Goal: Check status: Check status

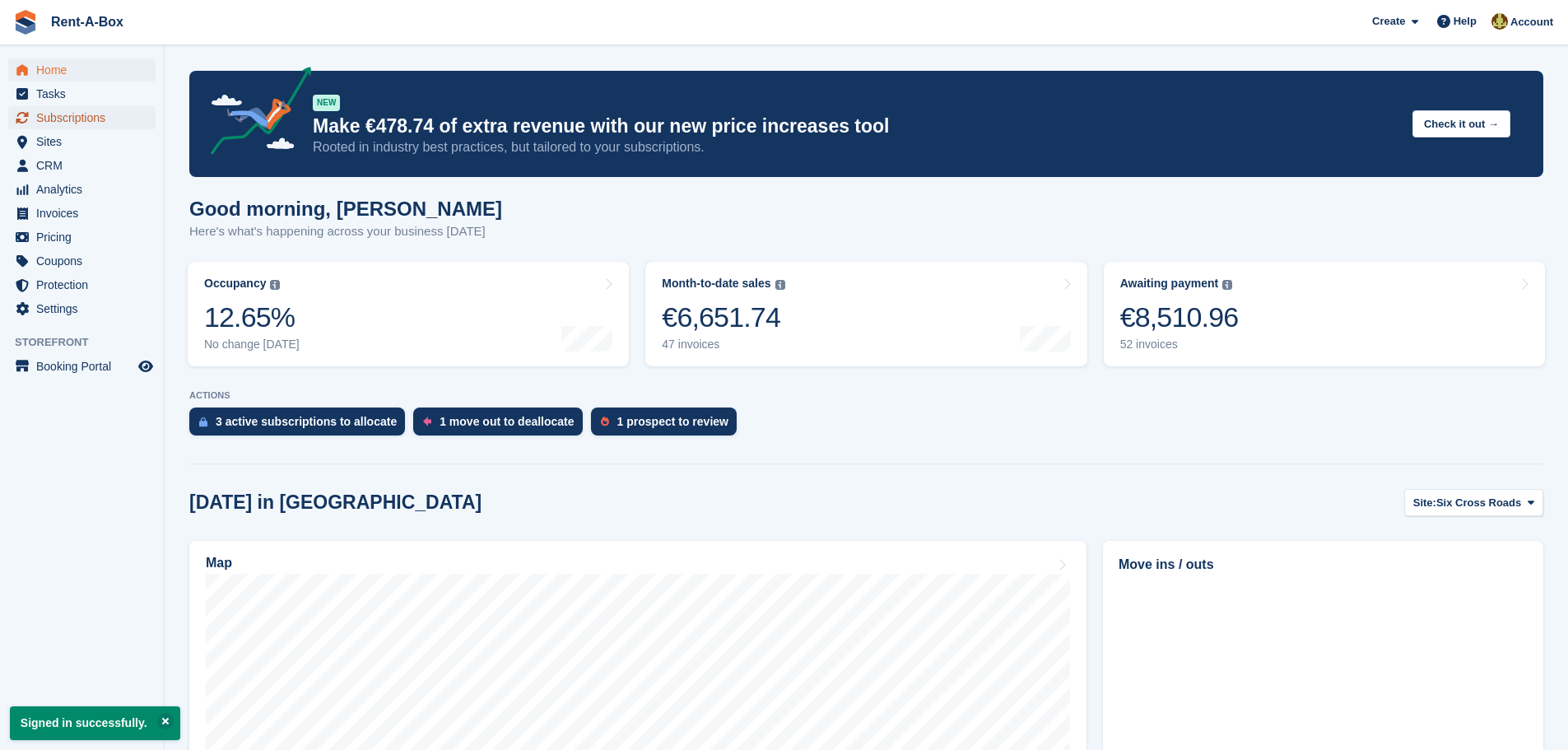
click at [84, 113] on span "Subscriptions" at bounding box center [85, 118] width 99 height 23
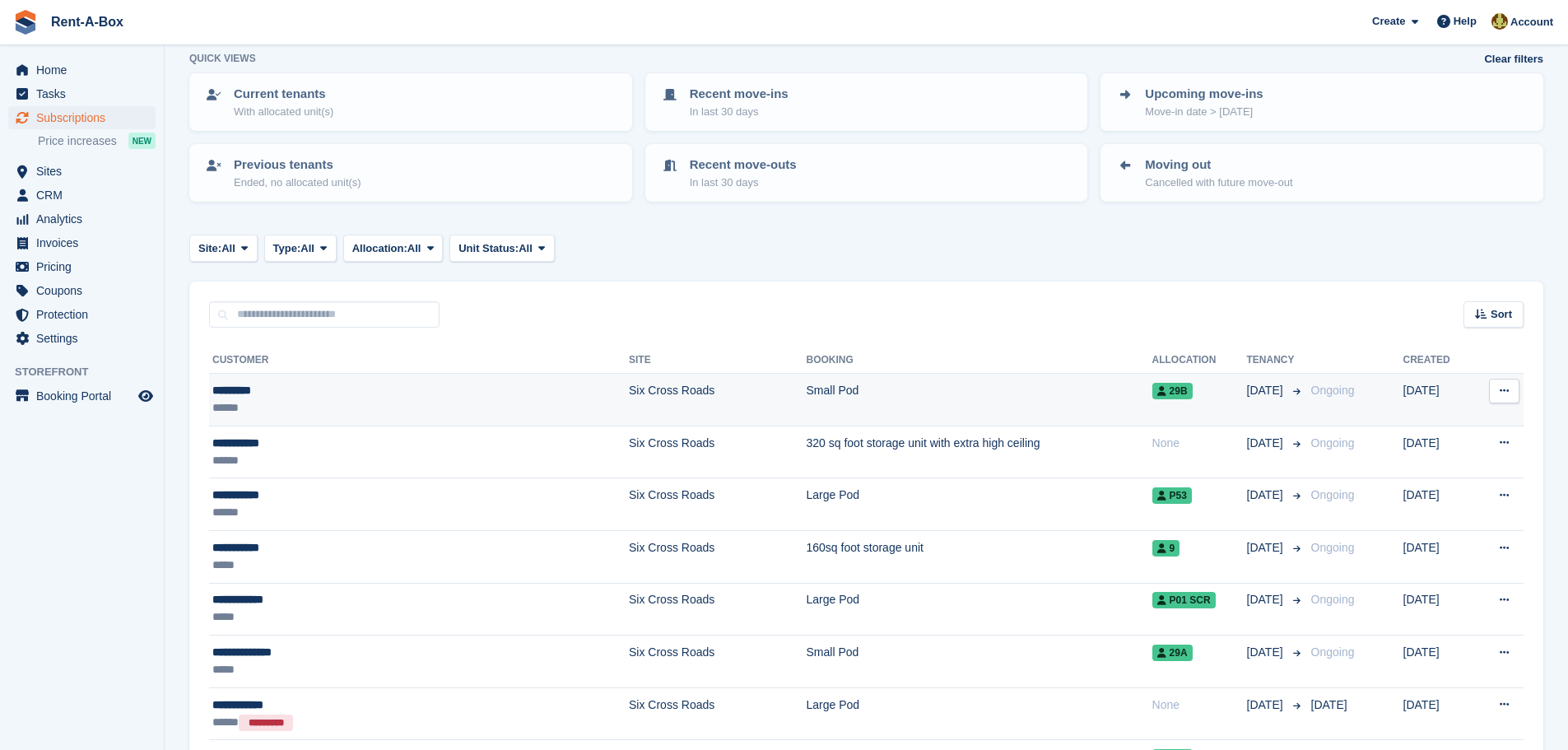
scroll to position [165, 0]
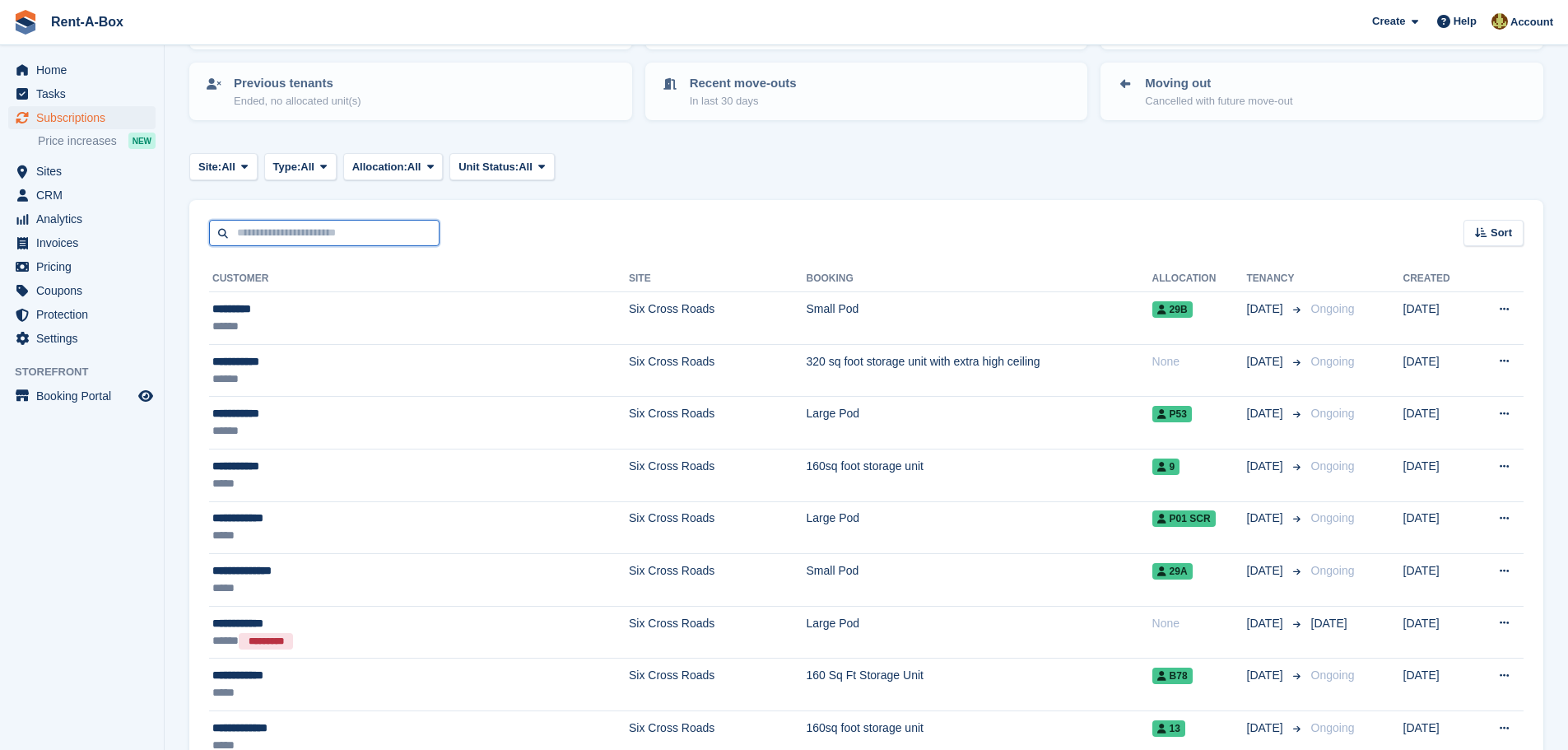
click at [285, 235] on input "text" at bounding box center [324, 234] width 231 height 27
type input "**********"
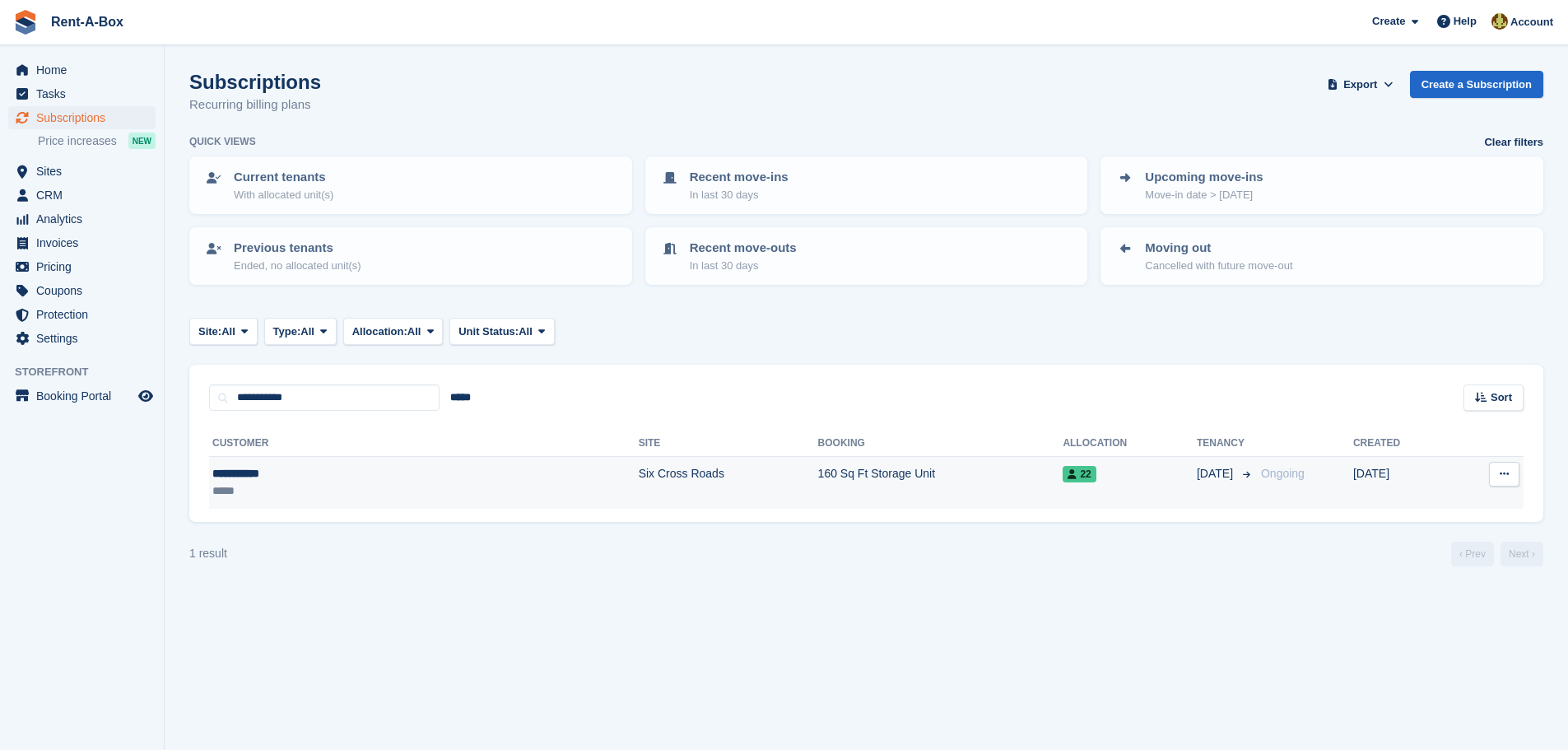
click at [818, 470] on td "160 Sq Ft Storage Unit" at bounding box center [940, 484] width 245 height 52
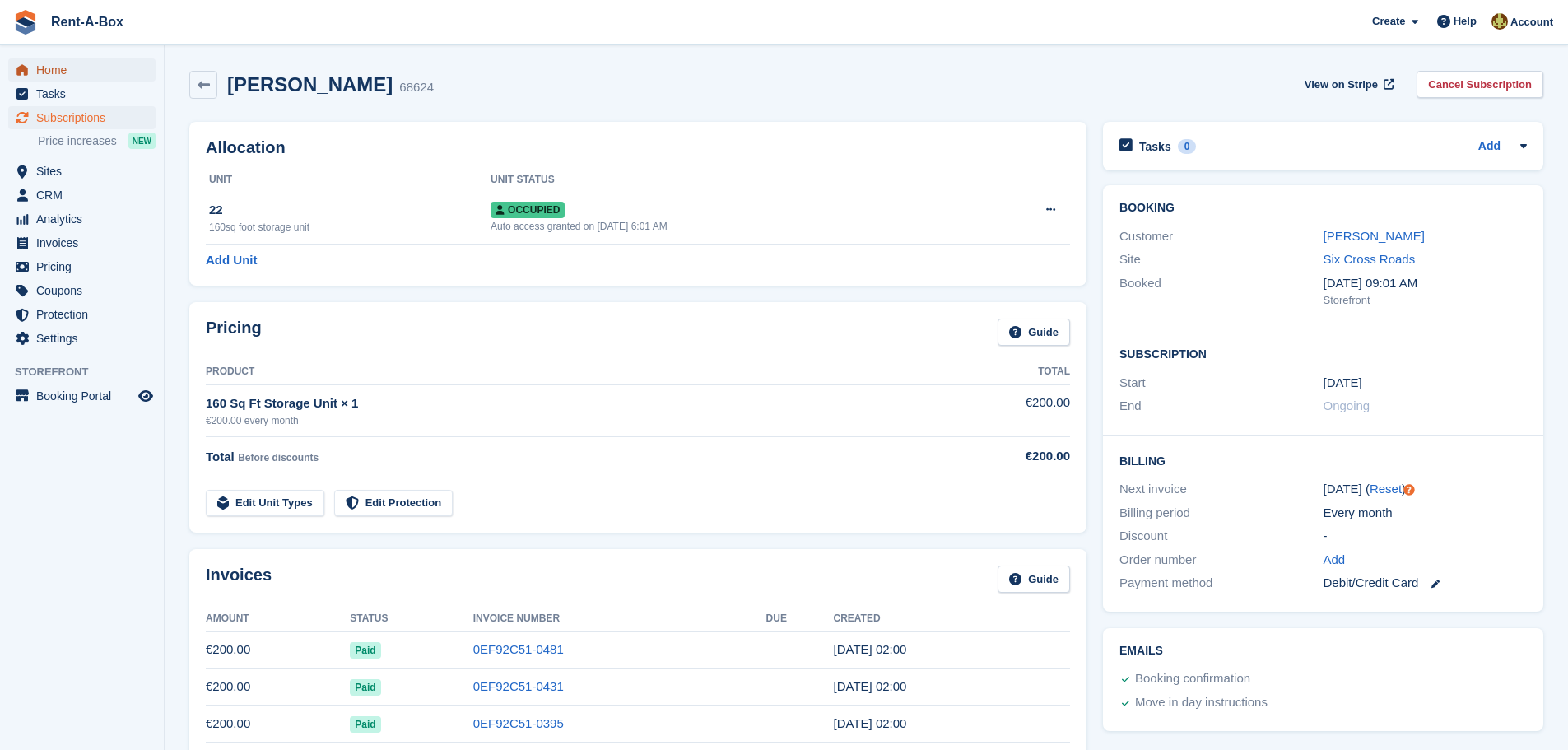
click at [55, 65] on span "Home" at bounding box center [85, 70] width 99 height 23
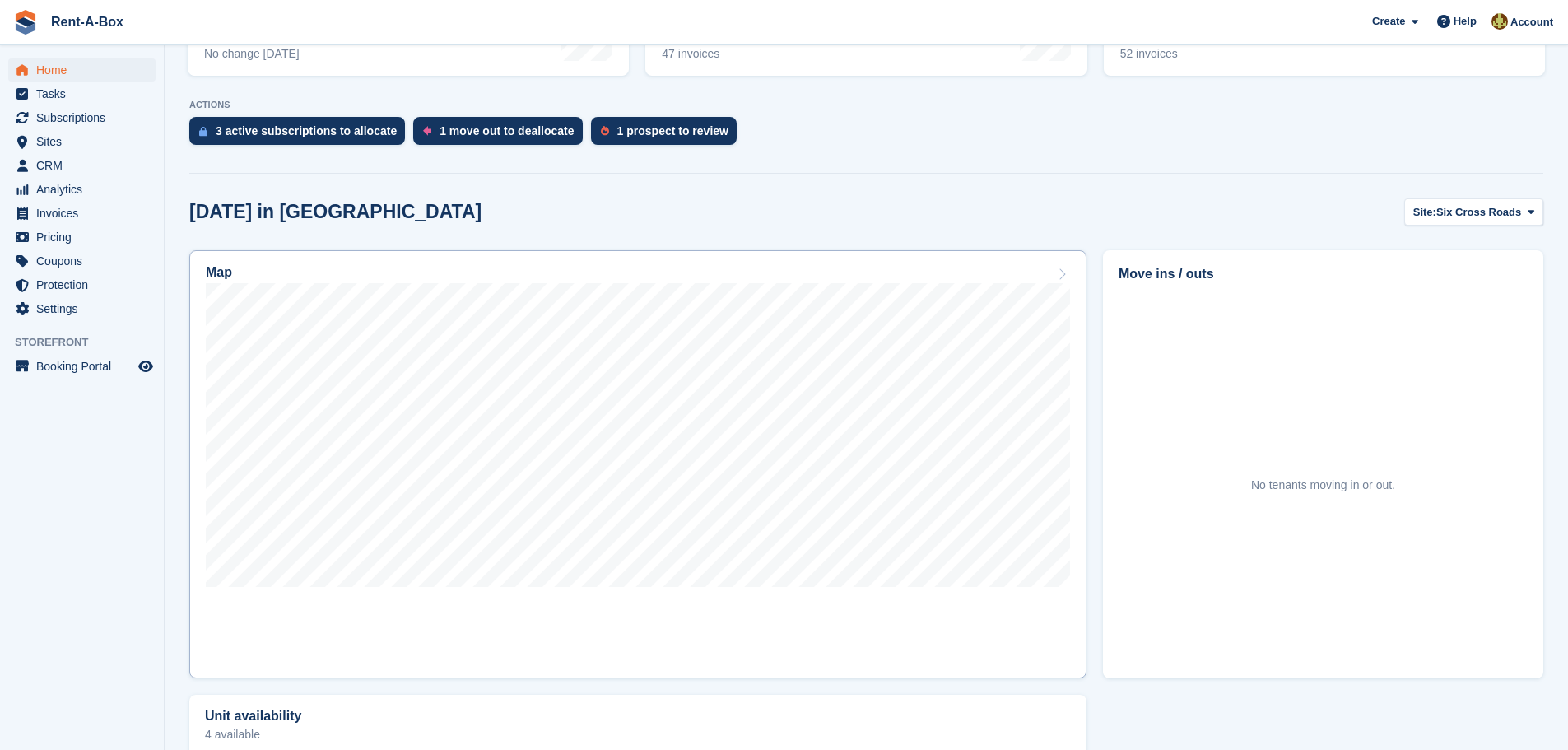
scroll to position [329, 0]
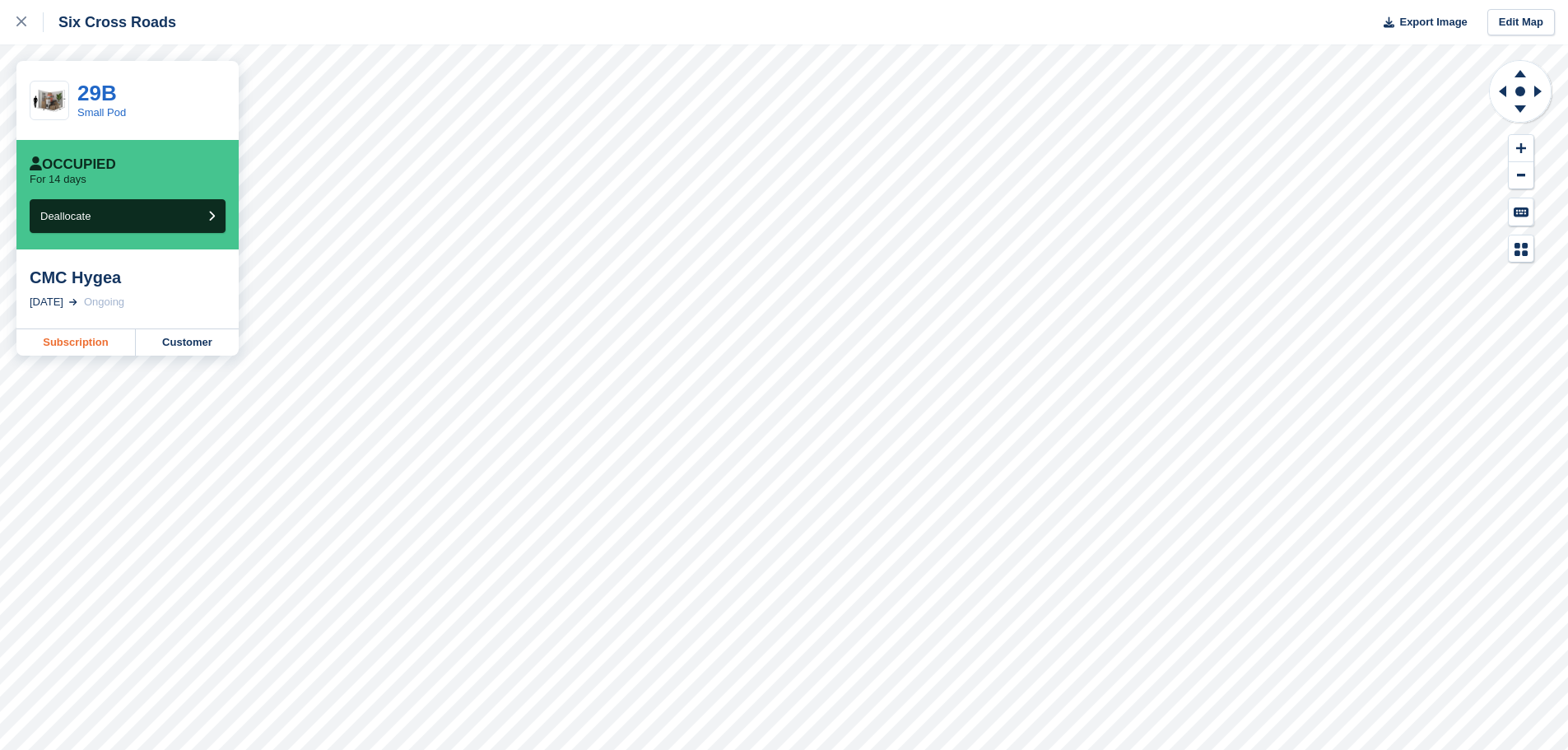
click at [81, 337] on link "Subscription" at bounding box center [76, 342] width 119 height 26
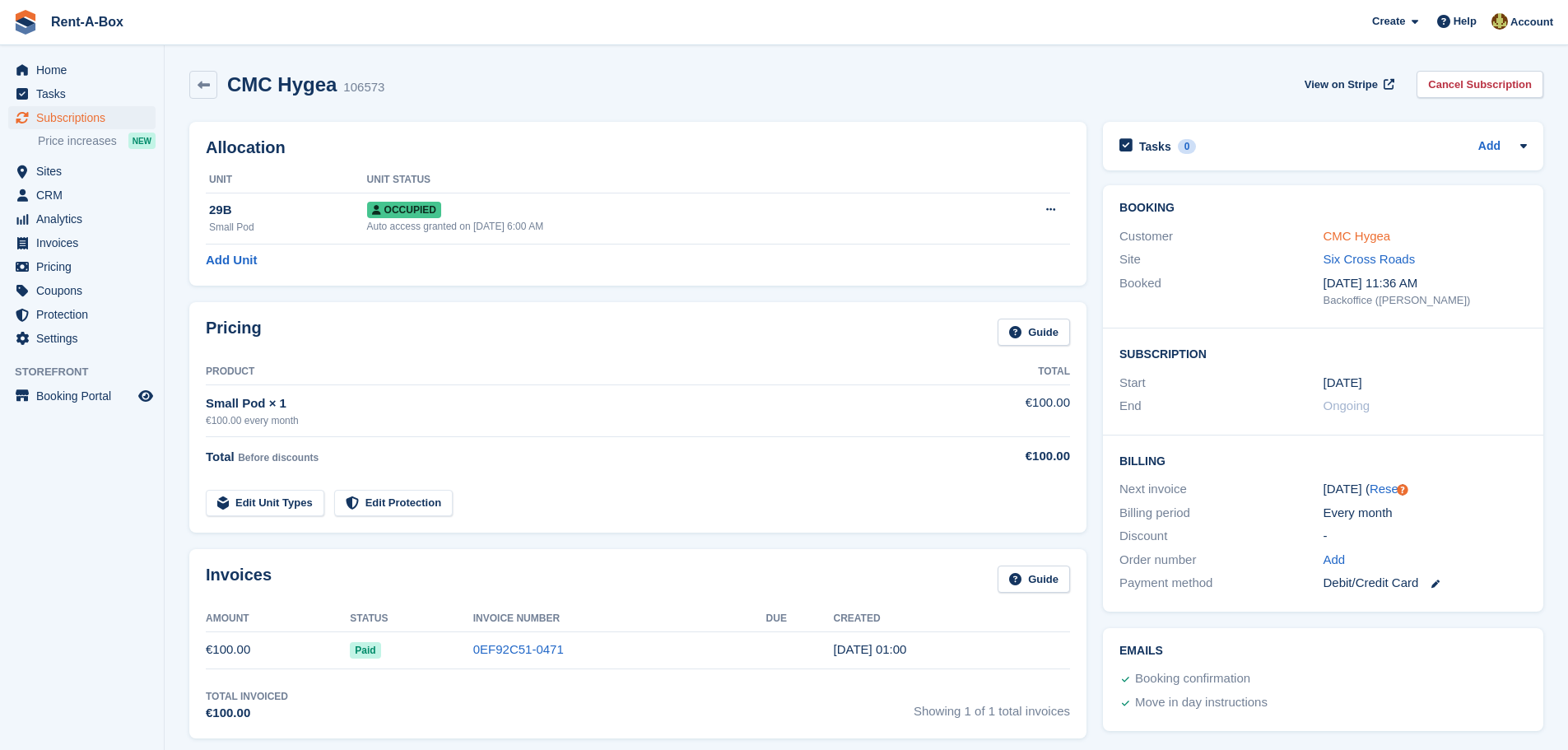
click at [1355, 233] on link "CMC Hygea" at bounding box center [1358, 235] width 68 height 14
